Goal: Share content

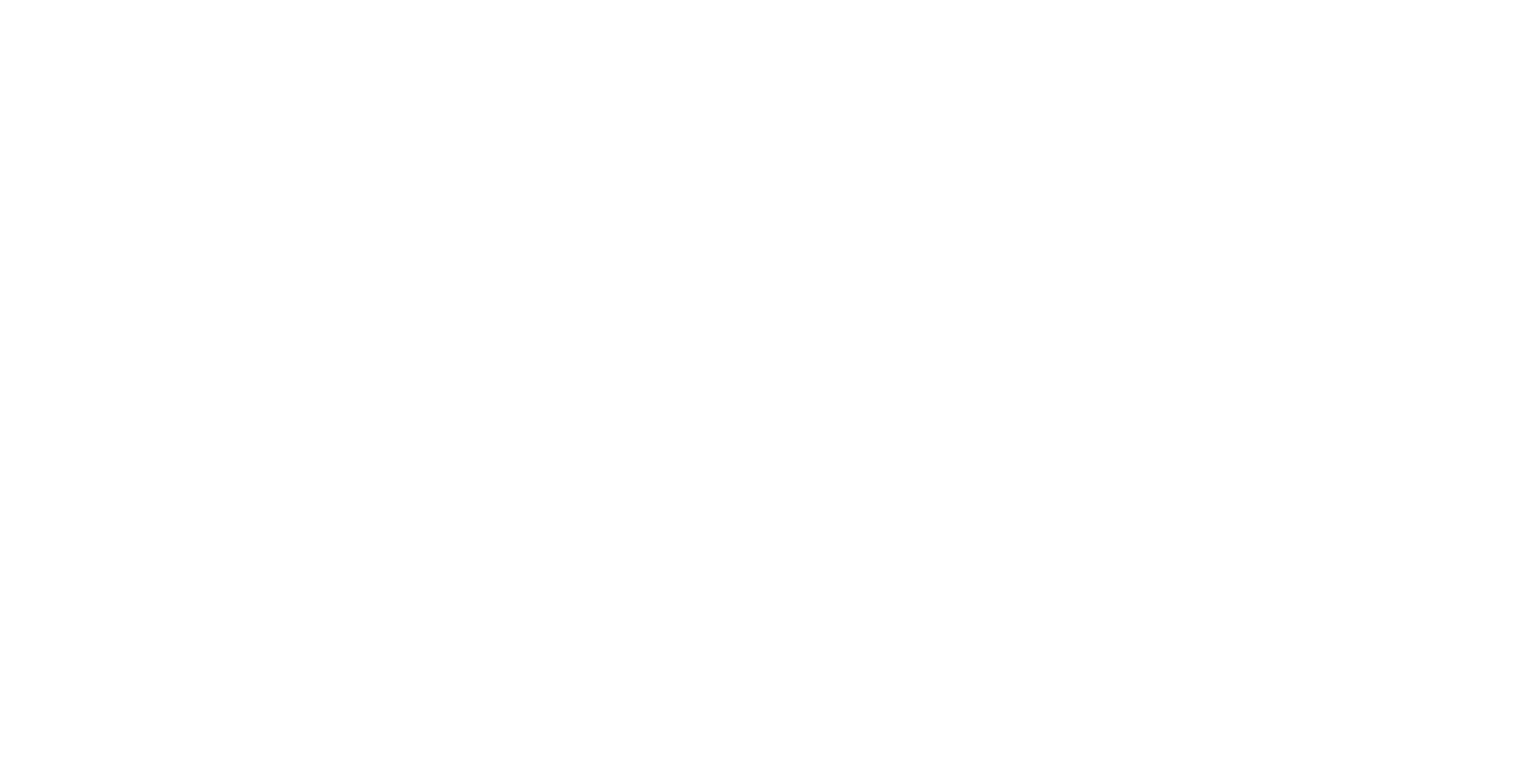
click at [0, 783] on nordpass-portal at bounding box center [0, 784] width 0 height 0
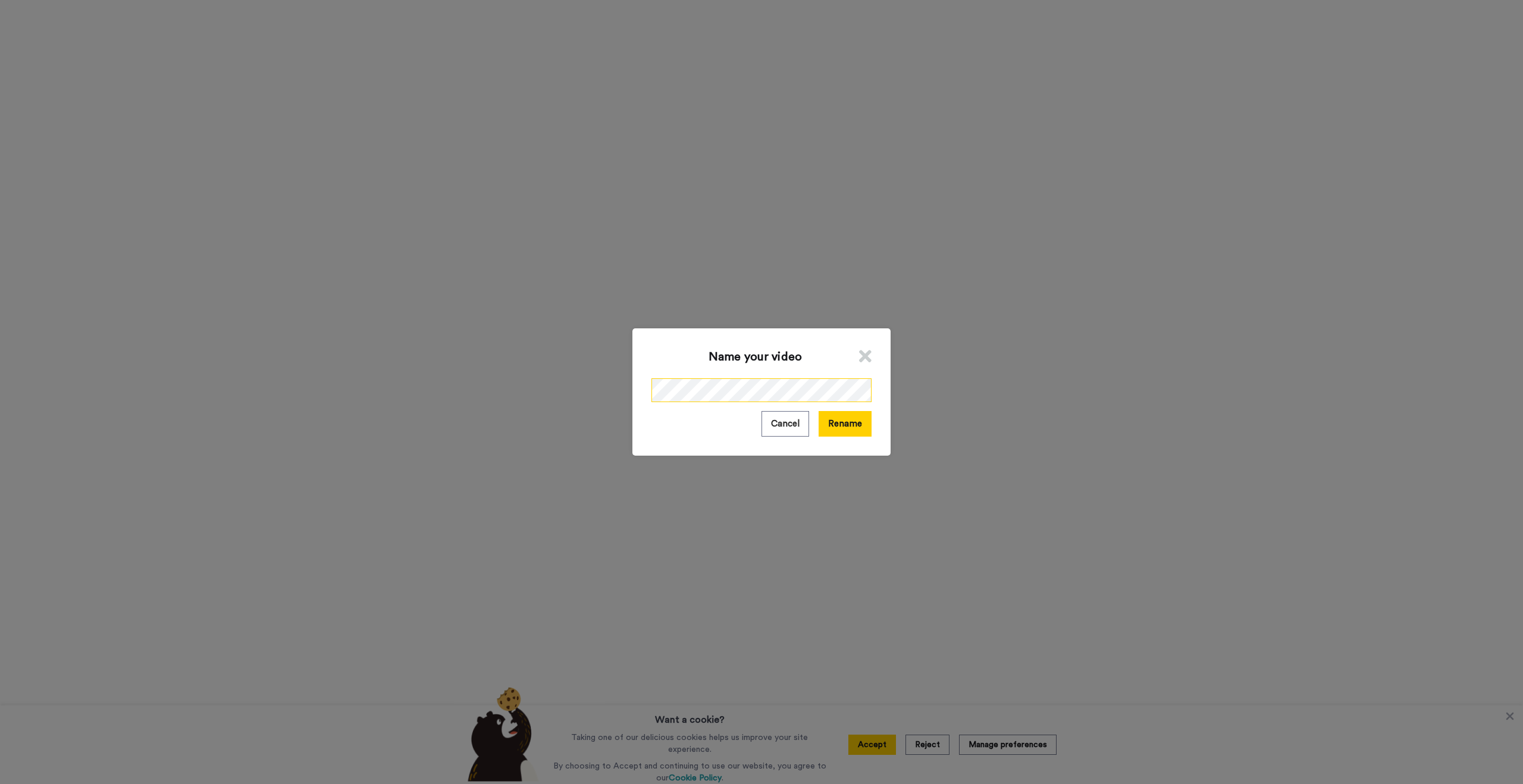
click at [624, 377] on div "Name your video Cancel Rename" at bounding box center [761, 392] width 1523 height 784
click at [843, 420] on button "Rename" at bounding box center [845, 424] width 53 height 26
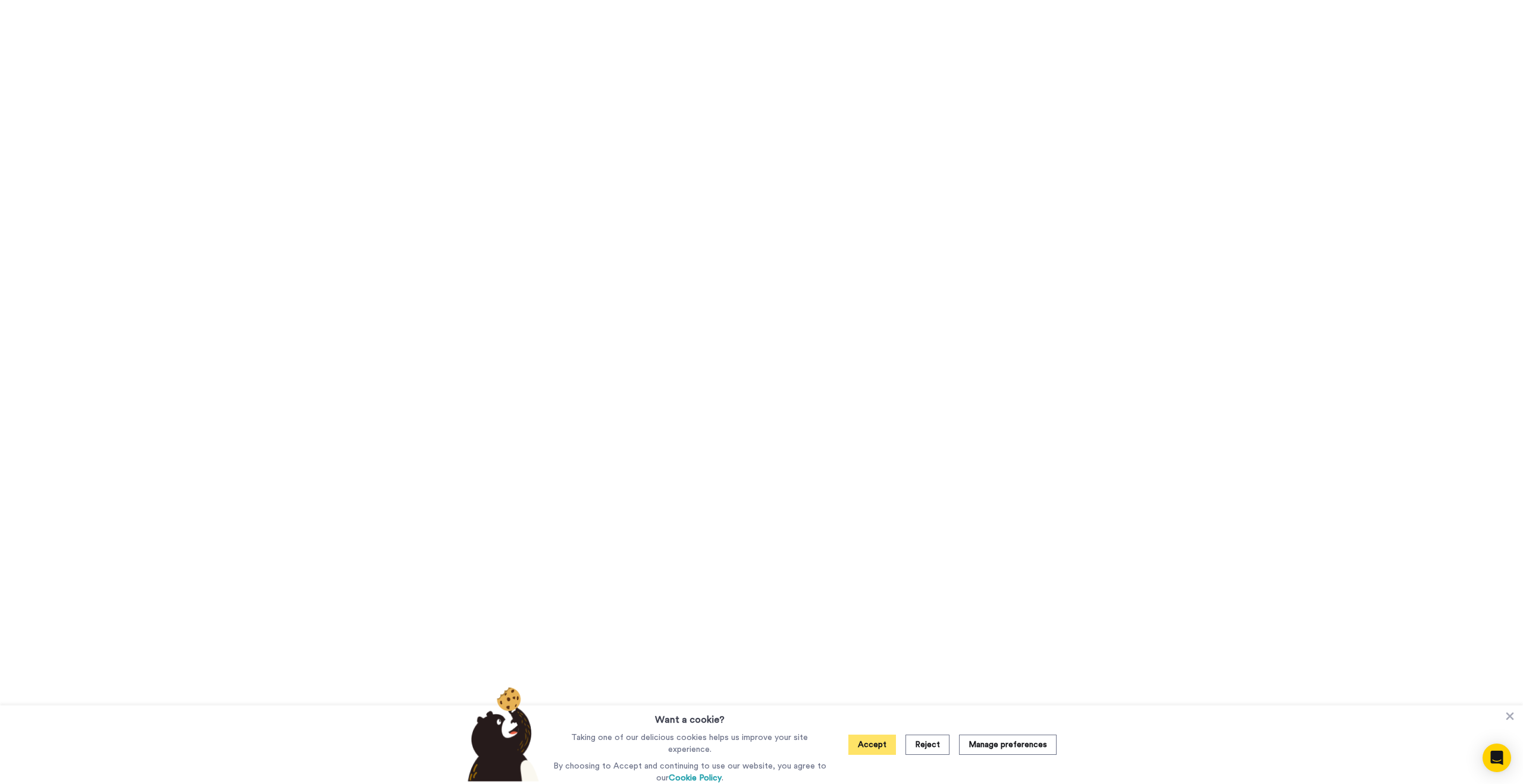
click at [874, 754] on button "Accept" at bounding box center [872, 744] width 47 height 20
